Goal: Complete application form

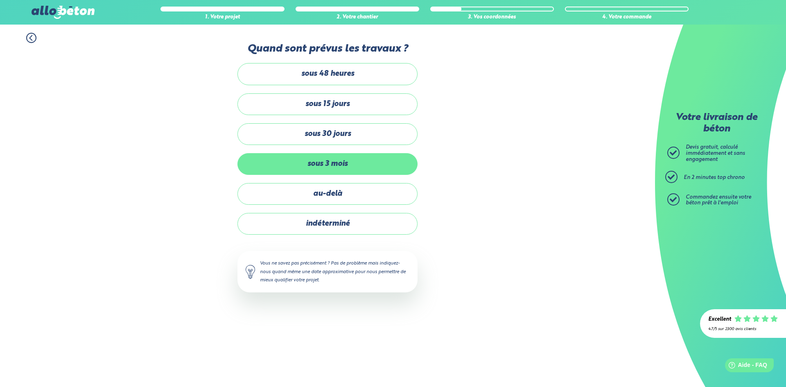
click at [340, 161] on label "sous 3 mois" at bounding box center [327, 164] width 180 height 22
click at [0, 0] on input "sous 3 mois" at bounding box center [0, 0] width 0 height 0
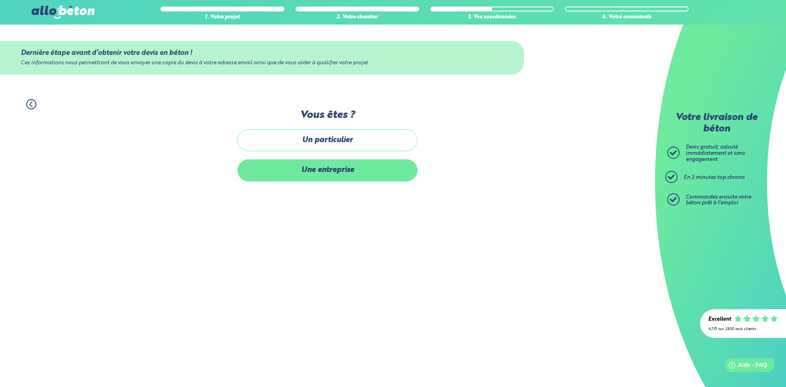
click at [344, 174] on label "Une entreprise" at bounding box center [327, 170] width 180 height 22
click at [0, 0] on input "Une entreprise" at bounding box center [0, 0] width 0 height 0
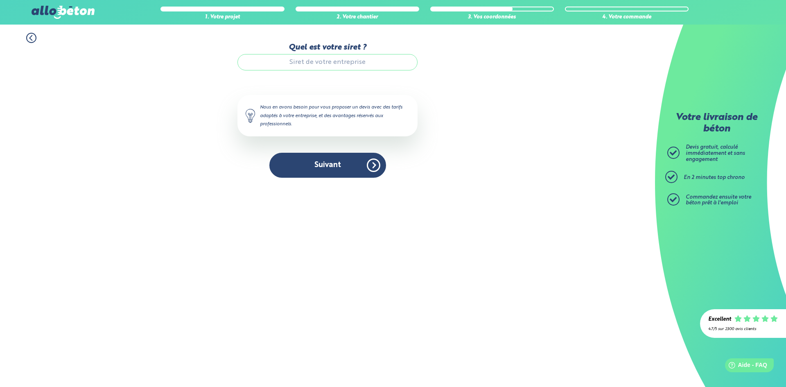
click at [334, 67] on input "Quel est votre siret ?" at bounding box center [327, 62] width 180 height 16
click at [346, 164] on button "Suivant" at bounding box center [327, 165] width 117 height 25
